Goal: Task Accomplishment & Management: Manage account settings

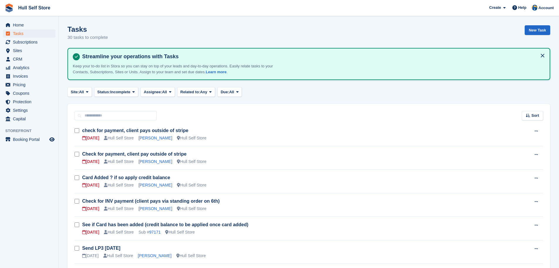
scroll to position [586, 0]
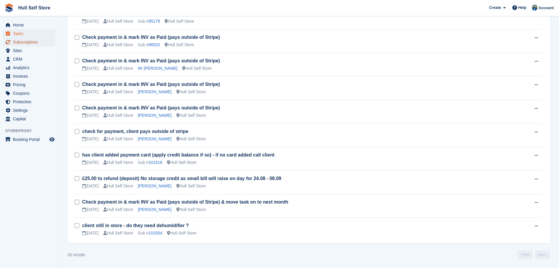
click at [26, 43] on span "Subscriptions" at bounding box center [30, 42] width 35 height 8
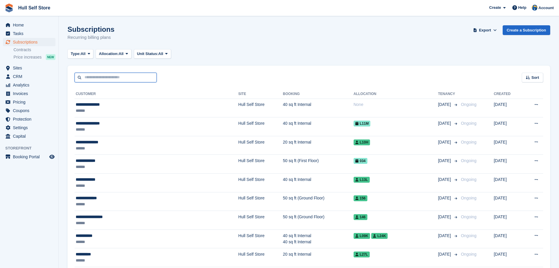
click at [101, 77] on input "text" at bounding box center [116, 78] width 82 height 10
type input "******"
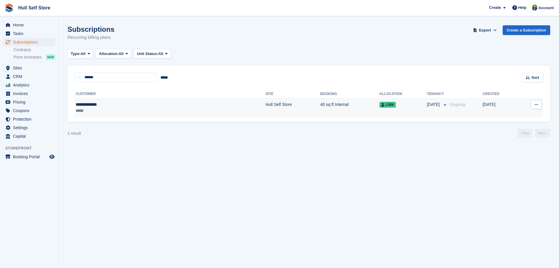
click at [127, 105] on div "**********" at bounding box center [121, 104] width 90 height 6
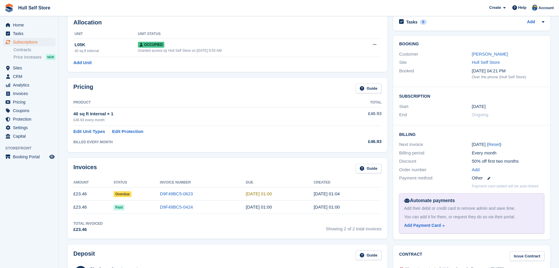
scroll to position [59, 0]
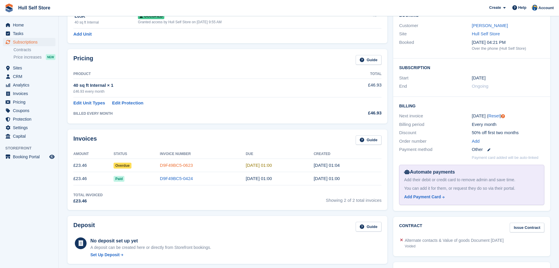
click at [180, 166] on link "D9F49BC5-0623" at bounding box center [176, 164] width 33 height 5
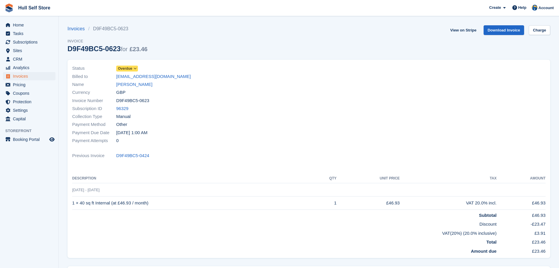
click at [127, 68] on span "Overdue" at bounding box center [125, 68] width 14 height 5
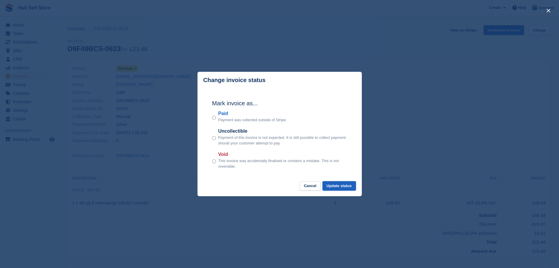
click at [342, 189] on button "Update status" at bounding box center [339, 186] width 33 height 10
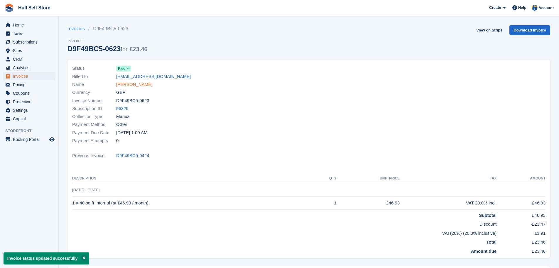
click at [133, 83] on link "[PERSON_NAME]" at bounding box center [134, 84] width 36 height 7
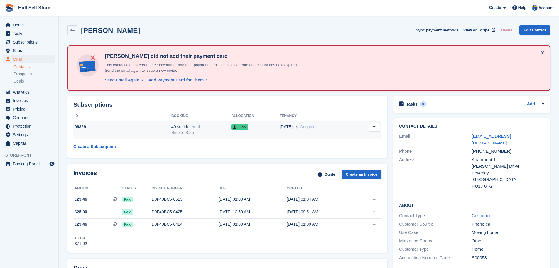
click at [245, 135] on td "L05K" at bounding box center [255, 130] width 48 height 18
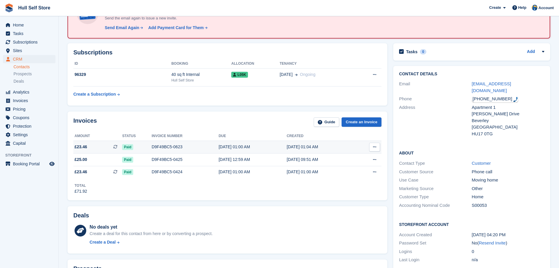
scroll to position [59, 0]
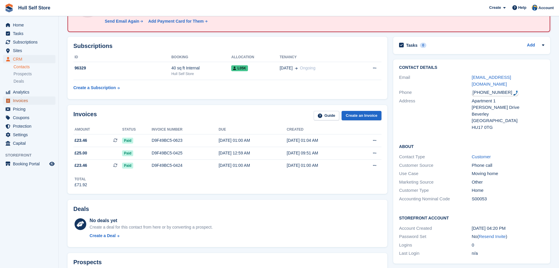
click at [37, 102] on span "Invoices" at bounding box center [30, 100] width 35 height 8
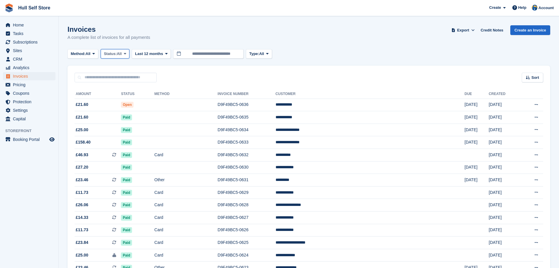
click at [126, 54] on icon at bounding box center [125, 54] width 2 height 4
click at [119, 97] on link "Open" at bounding box center [128, 99] width 51 height 11
